Goal: Task Accomplishment & Management: Manage account settings

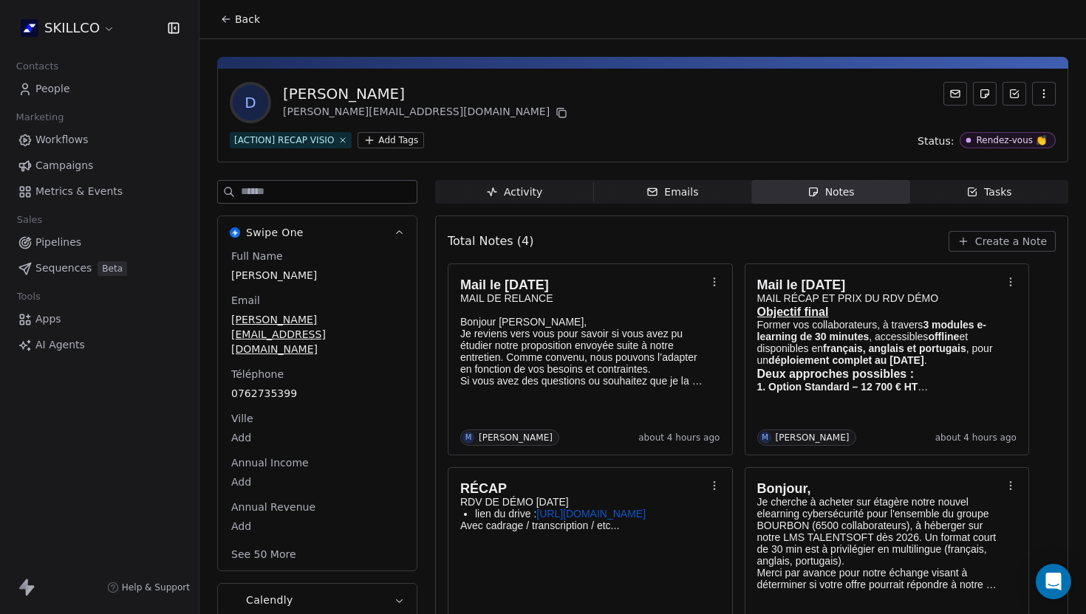
scroll to position [19, 0]
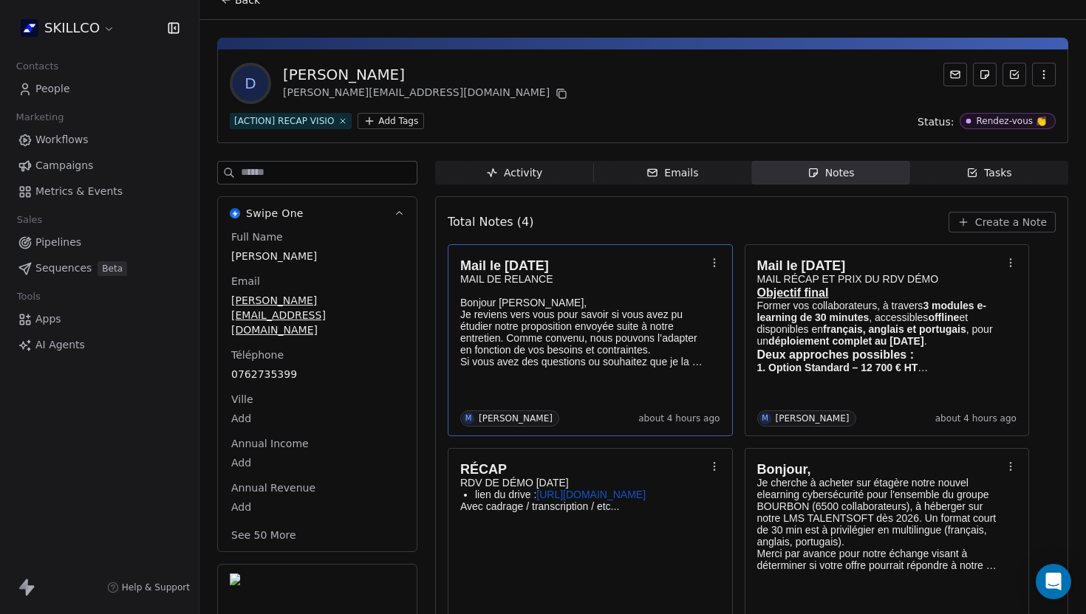
click at [548, 361] on p "Si vous avez des questions ou souhaitez que je la modifie (format, contenu ou b…" at bounding box center [582, 362] width 245 height 12
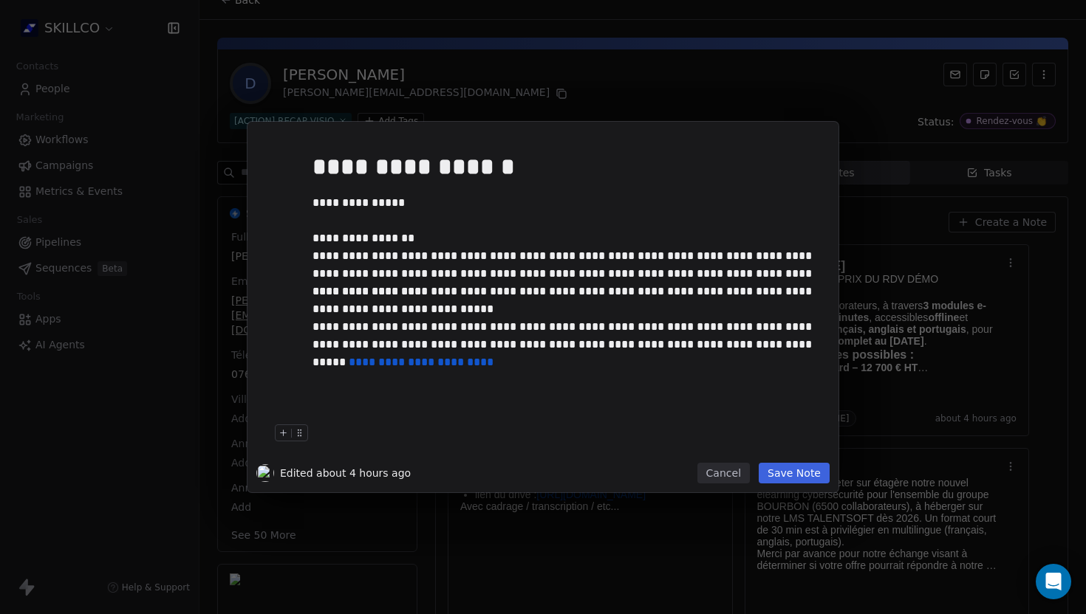
click at [794, 476] on button "Save Note" at bounding box center [793, 473] width 71 height 21
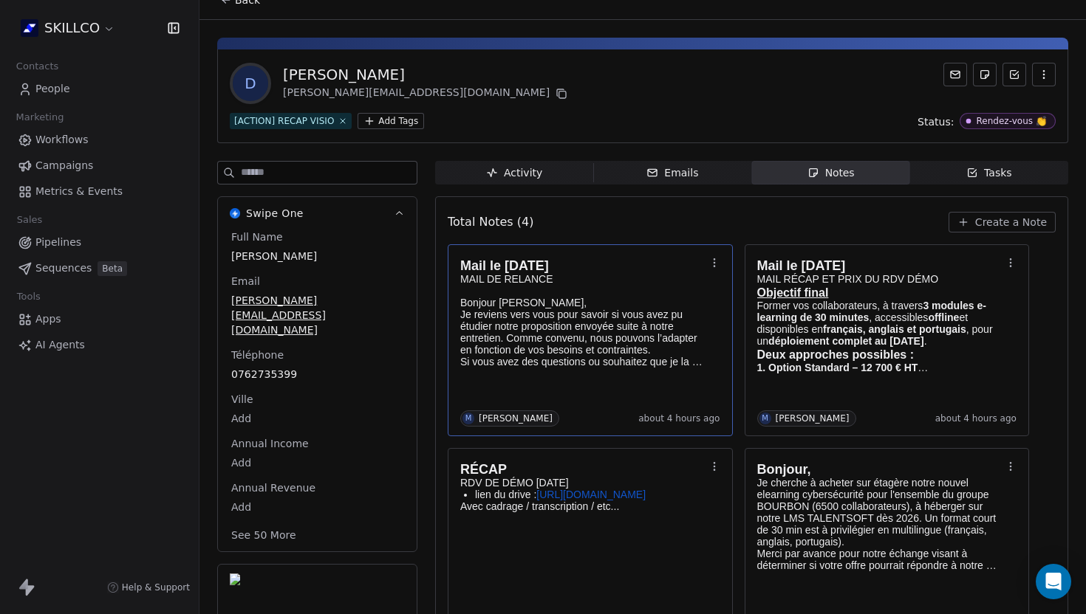
scroll to position [64, 0]
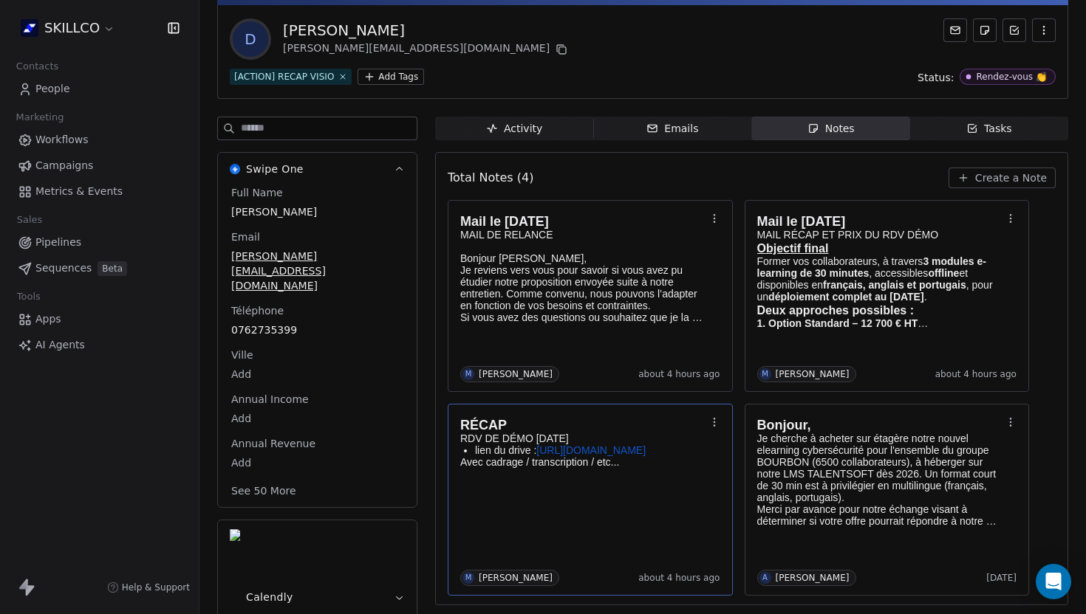
click at [566, 456] on link "[URL][DOMAIN_NAME]" at bounding box center [590, 451] width 109 height 12
click at [498, 109] on div "**********" at bounding box center [543, 307] width 1086 height 614
click at [576, 38] on div "D [PERSON_NAME] [PERSON_NAME][EMAIL_ADDRESS][DOMAIN_NAME]" at bounding box center [643, 38] width 826 height 41
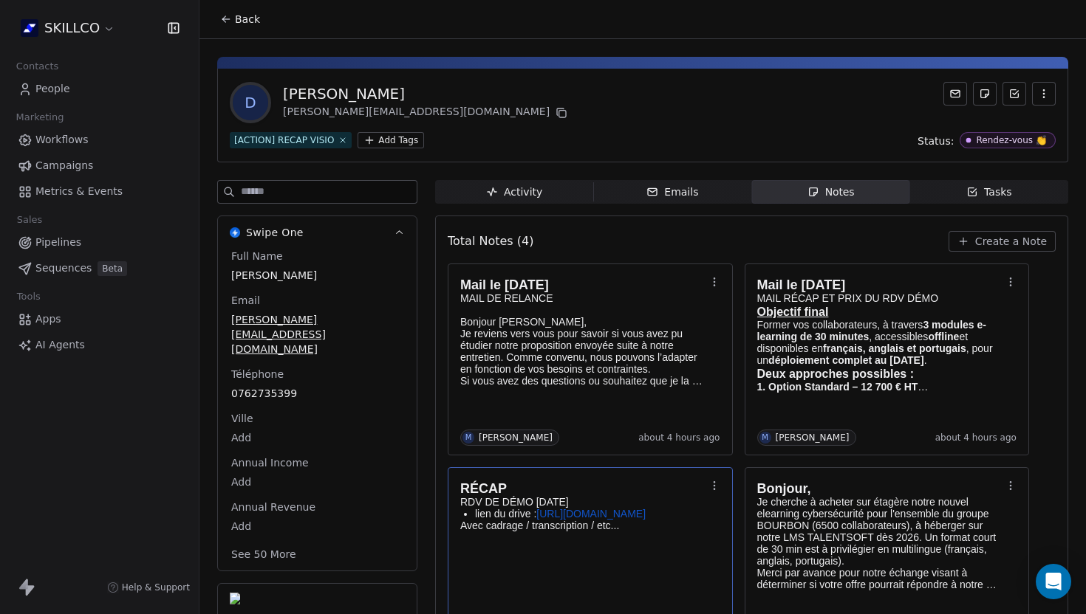
click at [446, 78] on div "D [PERSON_NAME] [PERSON_NAME][EMAIL_ADDRESS][DOMAIN_NAME] [ACTION] RECAP VISIO …" at bounding box center [642, 116] width 851 height 94
click at [596, 123] on div "D [PERSON_NAME] [PERSON_NAME][EMAIL_ADDRESS][DOMAIN_NAME]" at bounding box center [643, 102] width 826 height 41
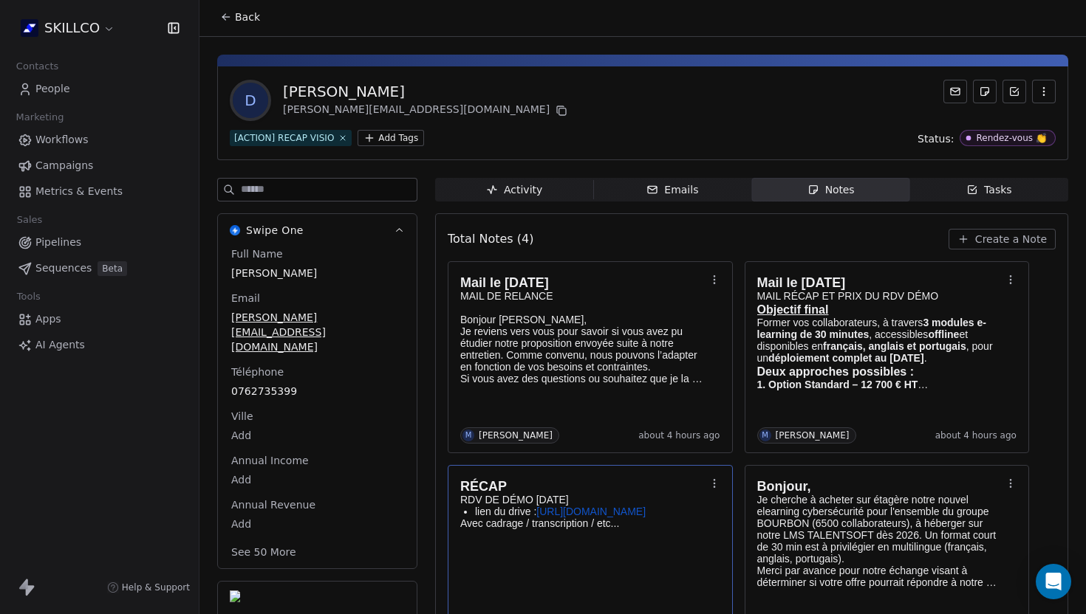
scroll to position [64, 0]
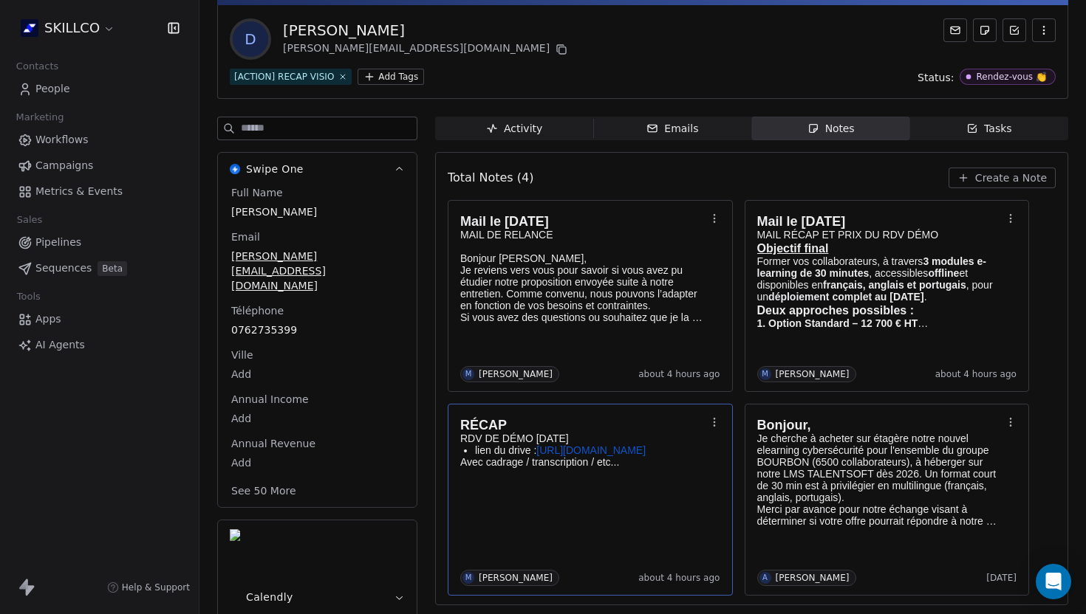
click at [999, 173] on span "Create a Note" at bounding box center [1011, 178] width 72 height 15
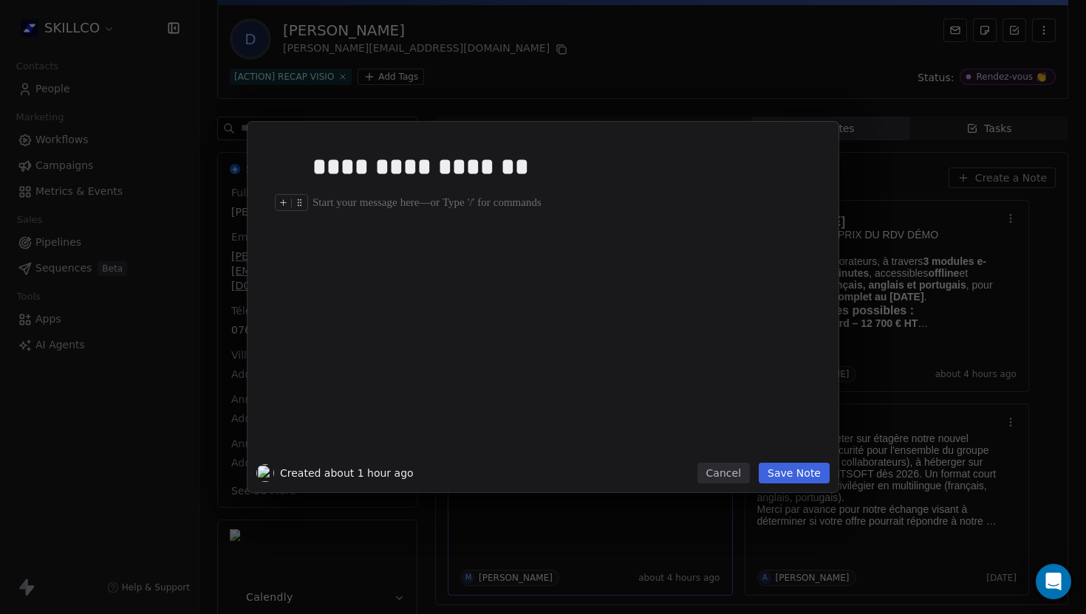
click at [322, 203] on div at bounding box center [564, 203] width 505 height 18
click at [356, 203] on div at bounding box center [564, 203] width 505 height 18
click at [521, 210] on div "**********" at bounding box center [564, 203] width 505 height 18
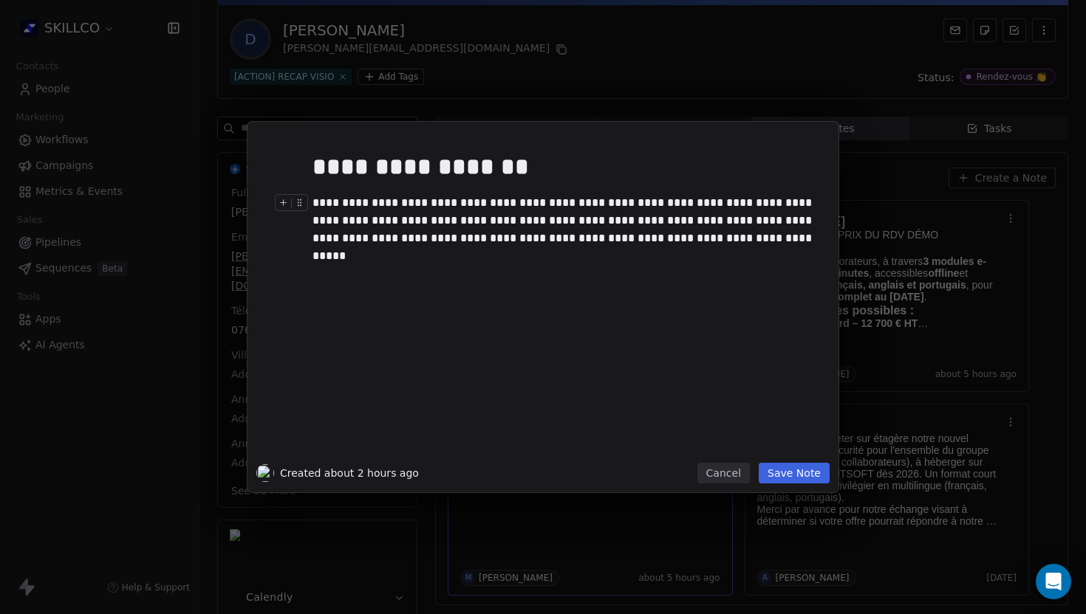
click at [792, 473] on button "Save Note" at bounding box center [793, 473] width 71 height 21
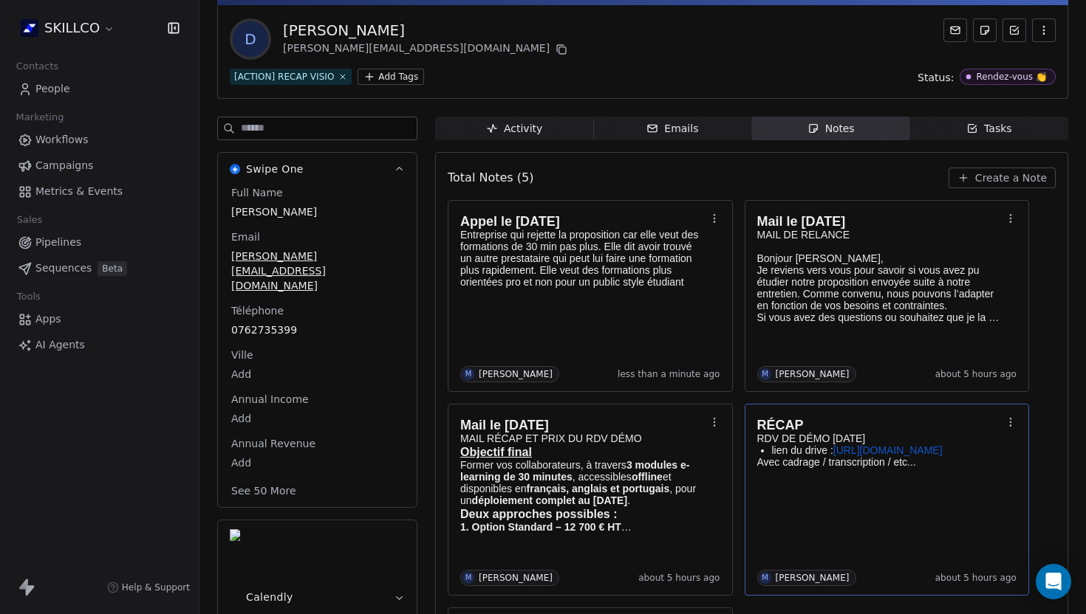
click at [414, 28] on div "[PERSON_NAME]" at bounding box center [426, 30] width 287 height 21
drag, startPoint x: 414, startPoint y: 28, endPoint x: 297, endPoint y: 30, distance: 117.4
click at [297, 30] on div "[PERSON_NAME]" at bounding box center [426, 30] width 287 height 21
copy div "[PERSON_NAME]"
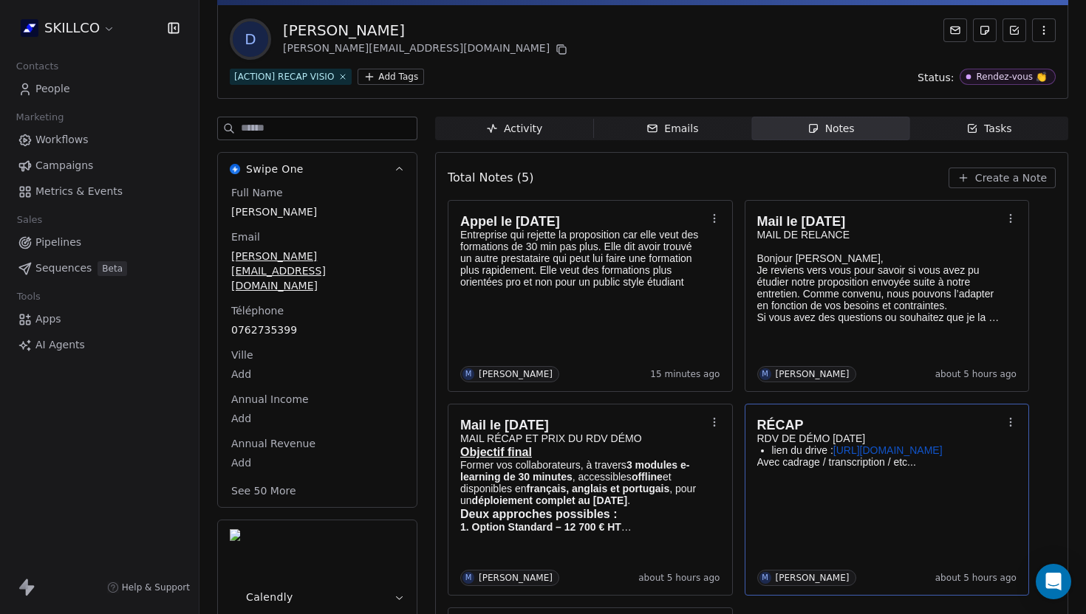
click at [575, 42] on div "D [PERSON_NAME] [PERSON_NAME][EMAIL_ADDRESS][DOMAIN_NAME]" at bounding box center [643, 38] width 826 height 41
